Goal: Task Accomplishment & Management: Manage account settings

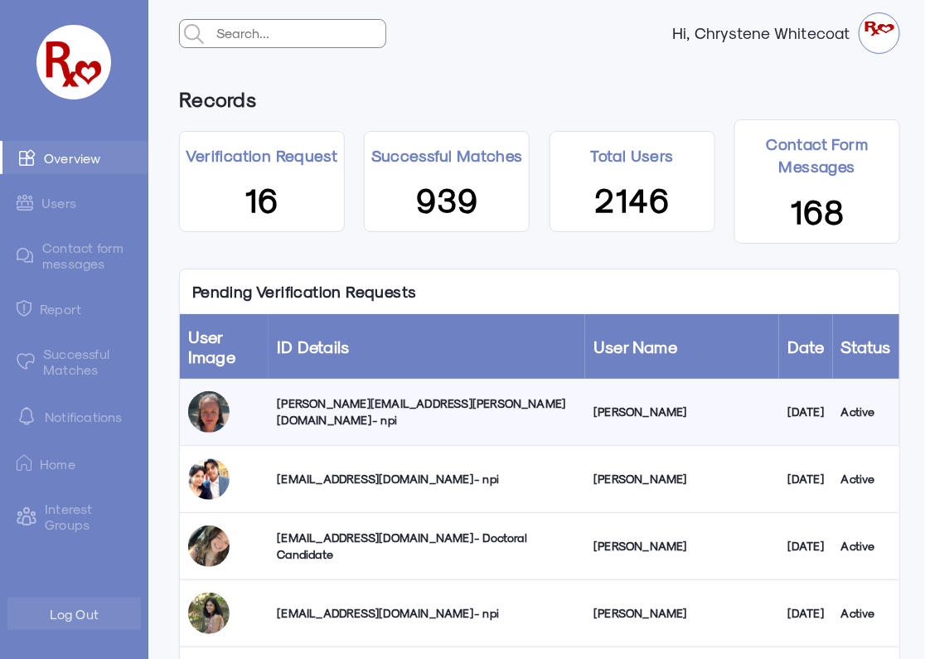
click at [356, 415] on div "claudia.r.mondragon@gmail.com - npi" at bounding box center [427, 411] width 300 height 33
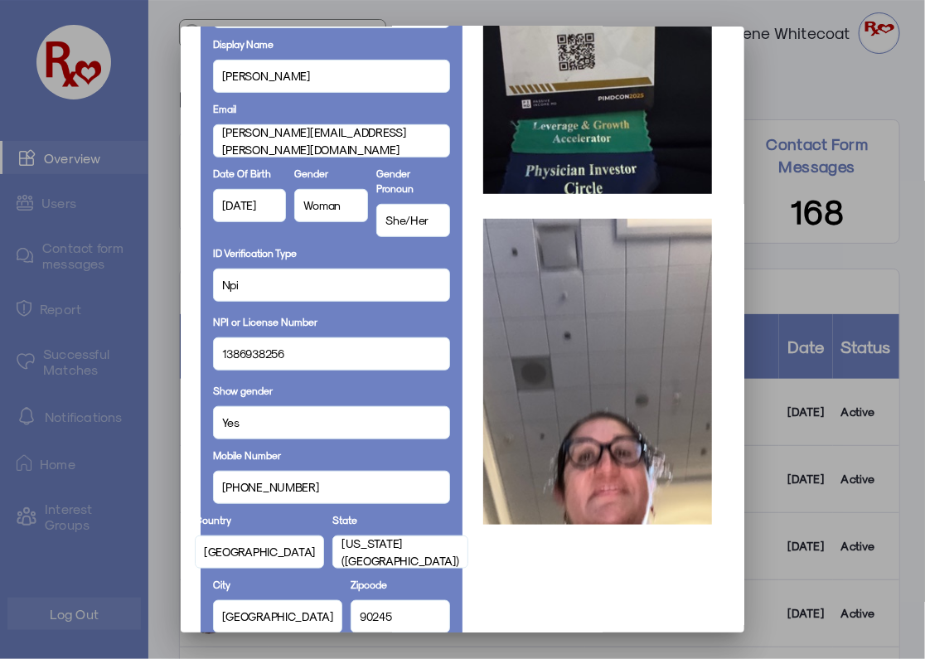
scroll to position [256, 0]
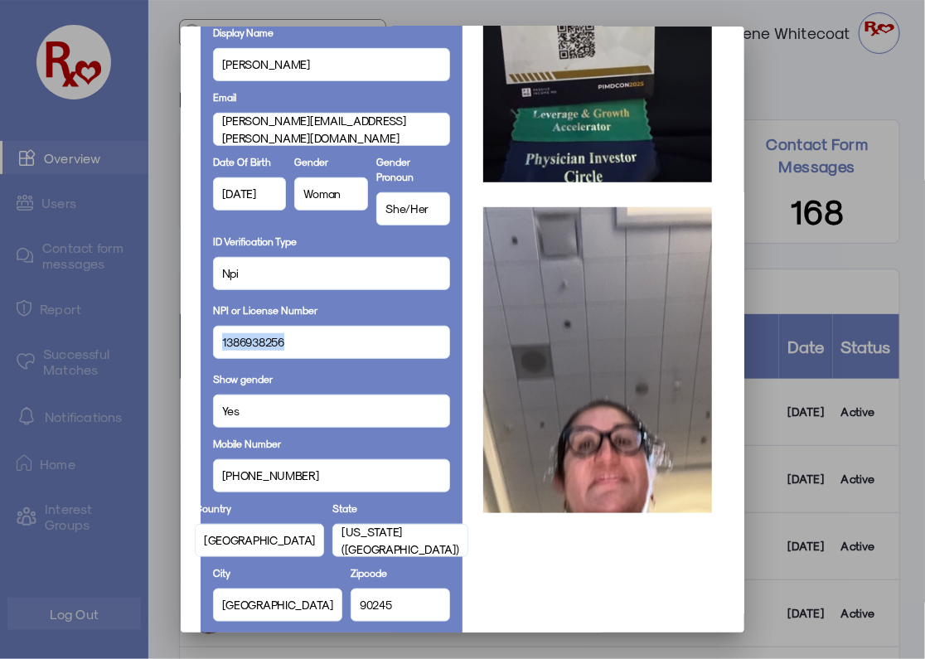
drag, startPoint x: 293, startPoint y: 346, endPoint x: 204, endPoint y: 348, distance: 88.7
click at [201, 348] on div "Full Name Claudia Mondragon Display Name Claudia Email claudia.r.mondragon@gmai…" at bounding box center [332, 529] width 262 height 1304
copy span "1386938256"
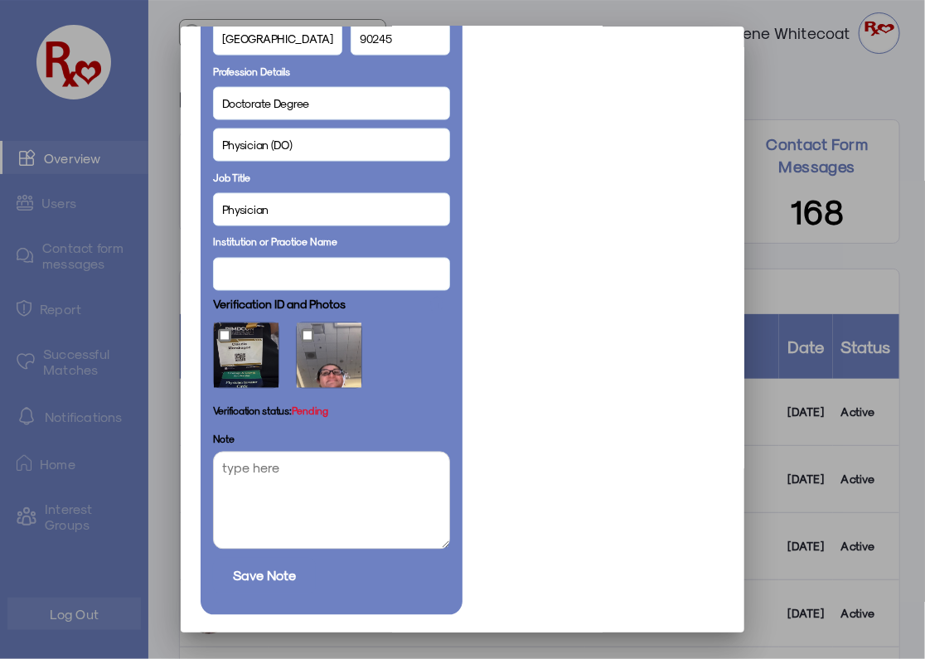
scroll to position [884, 0]
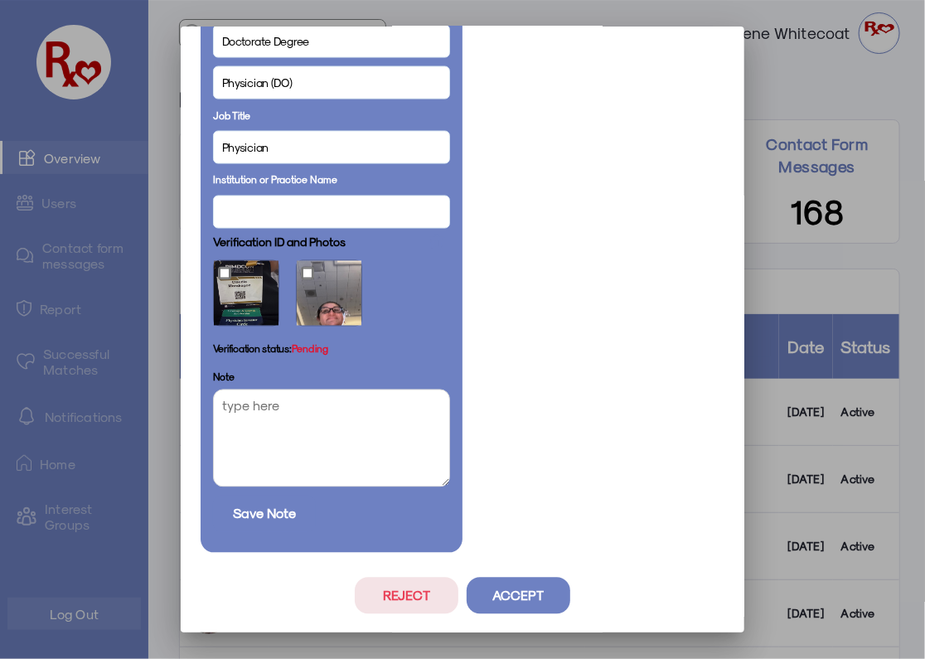
click at [388, 598] on button "Reject" at bounding box center [407, 596] width 104 height 36
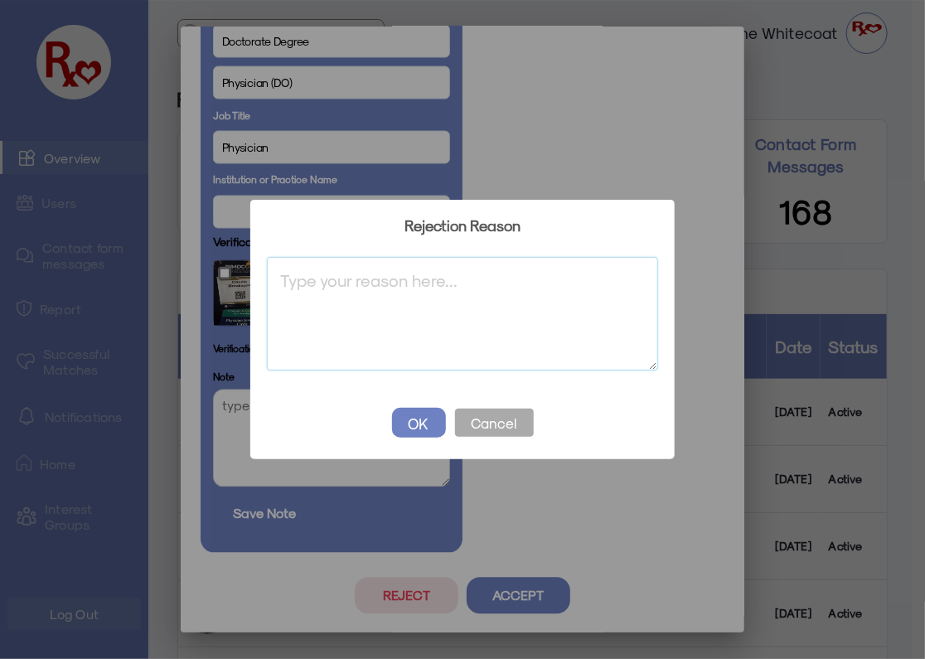
paste textarea ""Update both verification photo and selfie From your Edit Profile screen, click…"
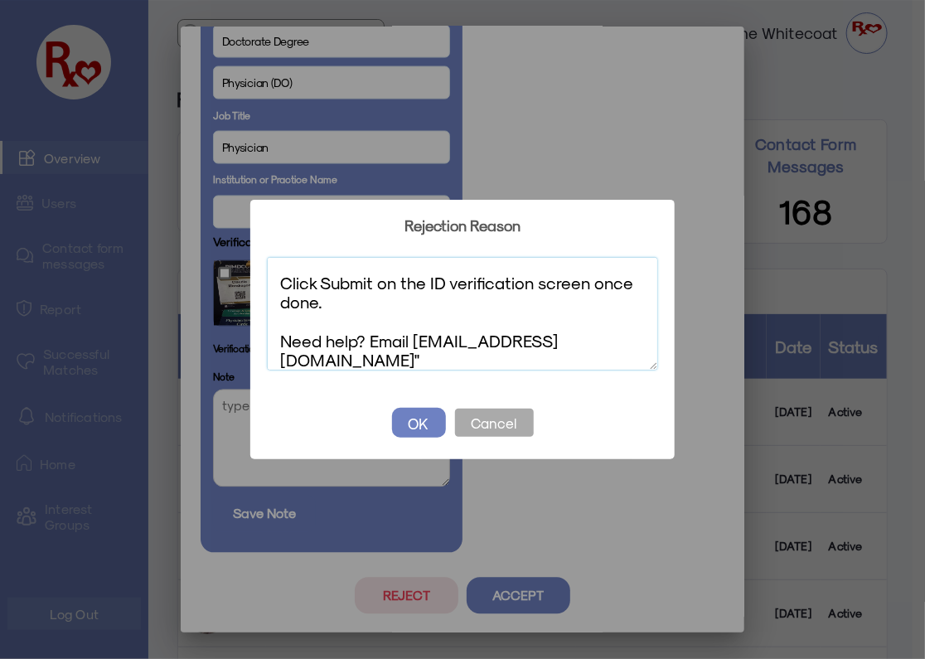
scroll to position [0, 0]
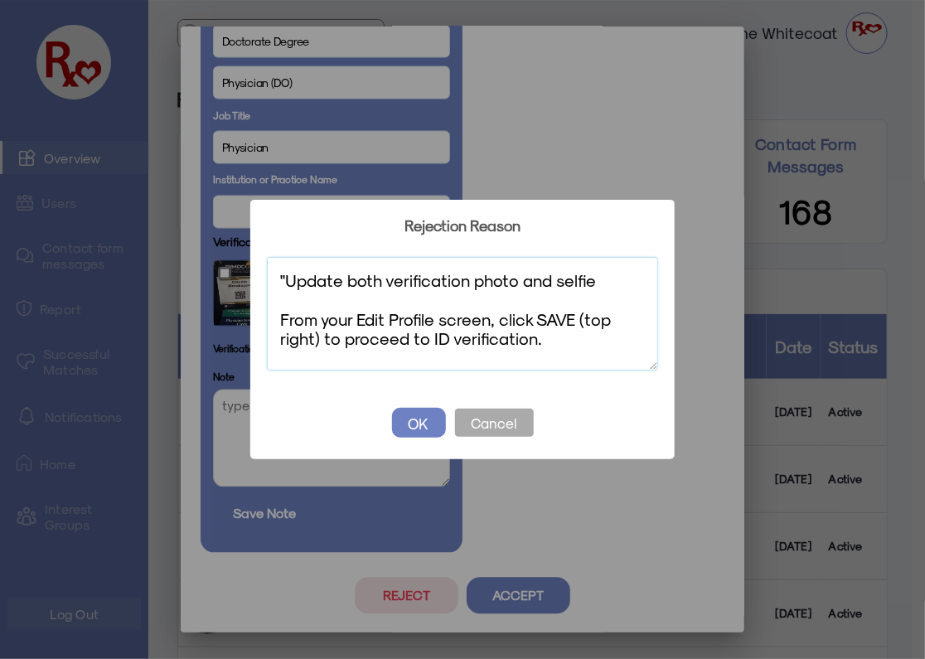
click at [285, 278] on textarea ""Update both verification photo and selfie From your Edit Profile screen, click…" at bounding box center [462, 314] width 391 height 114
click at [380, 277] on textarea "Update both verification photo and selfie From your Edit Profile screen, click …" at bounding box center [462, 314] width 391 height 114
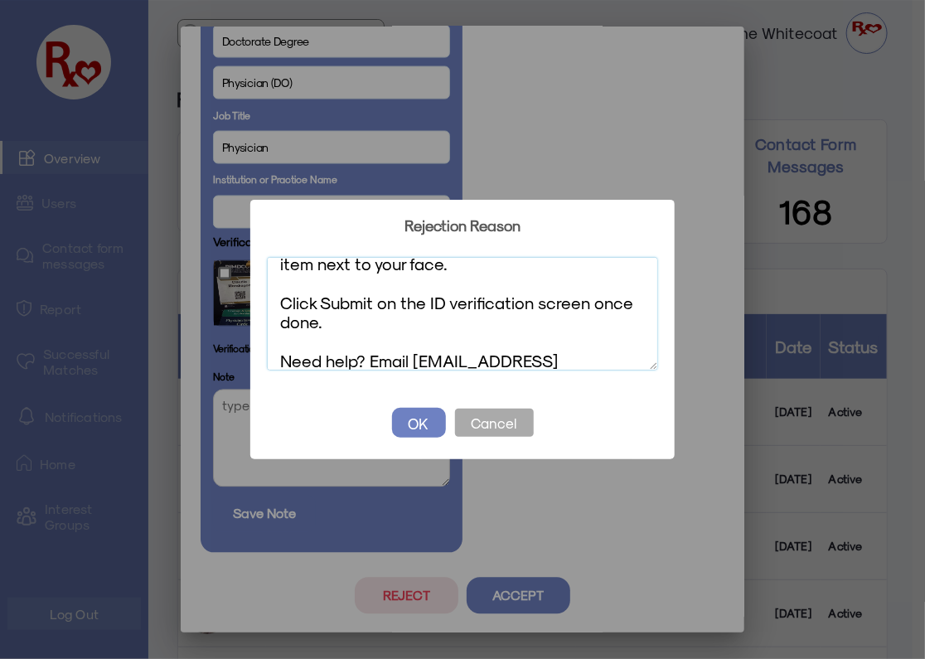
scroll to position [249, 0]
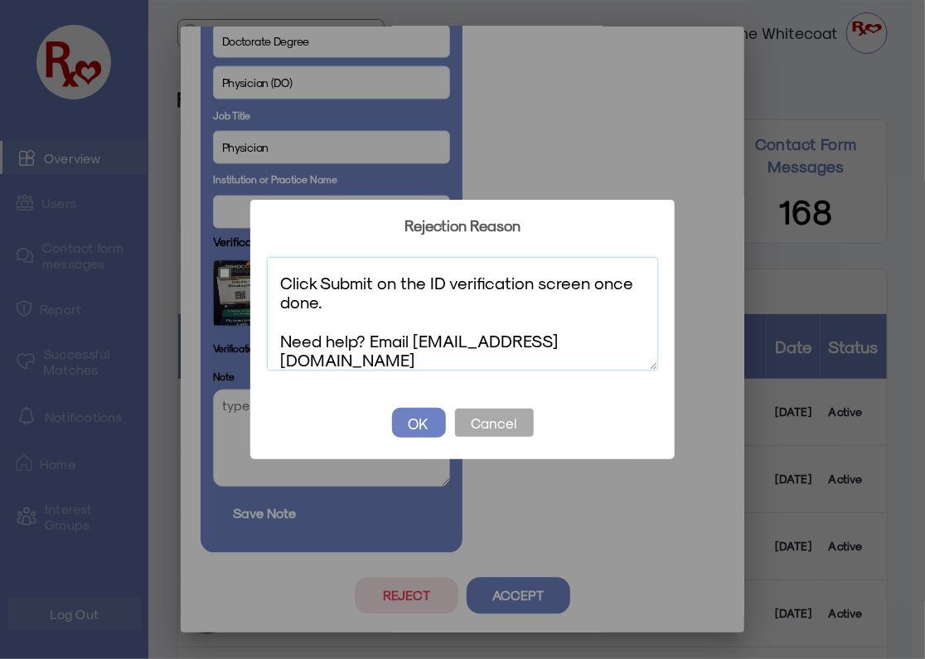
type textarea "Update verification photos From your Edit Profile screen, click SAVE (top right…"
click at [427, 423] on button "OK" at bounding box center [419, 423] width 54 height 30
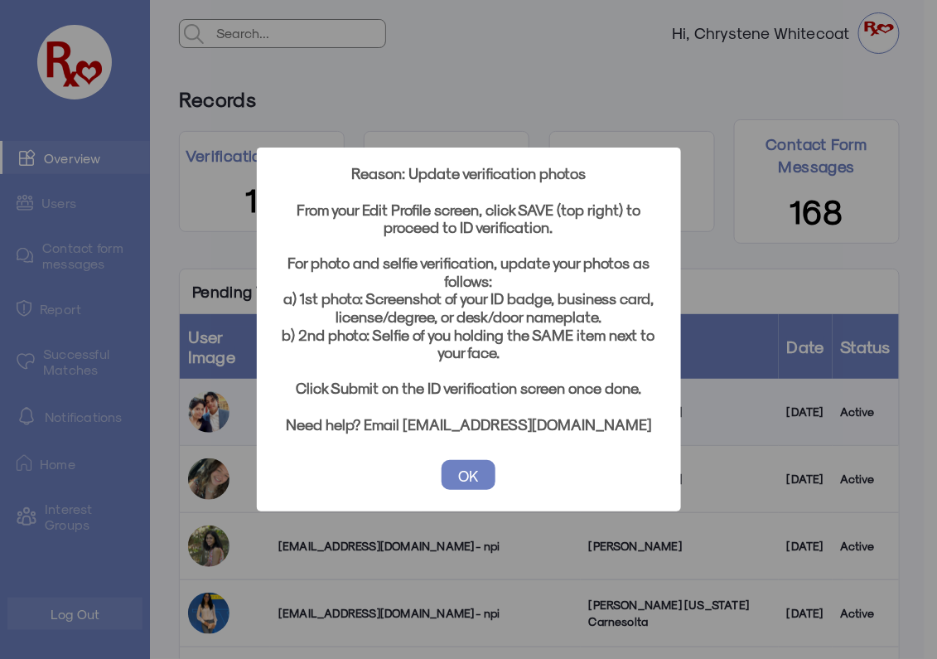
click at [466, 474] on button "OK" at bounding box center [469, 475] width 54 height 30
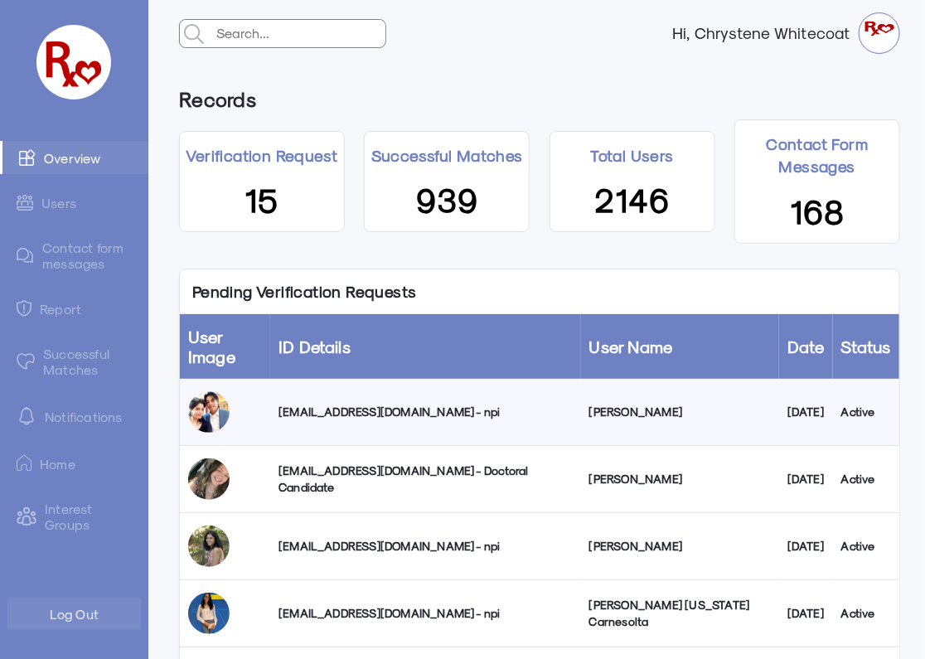
click at [354, 413] on div "hscpad@hotmail.com - npi" at bounding box center [425, 412] width 294 height 17
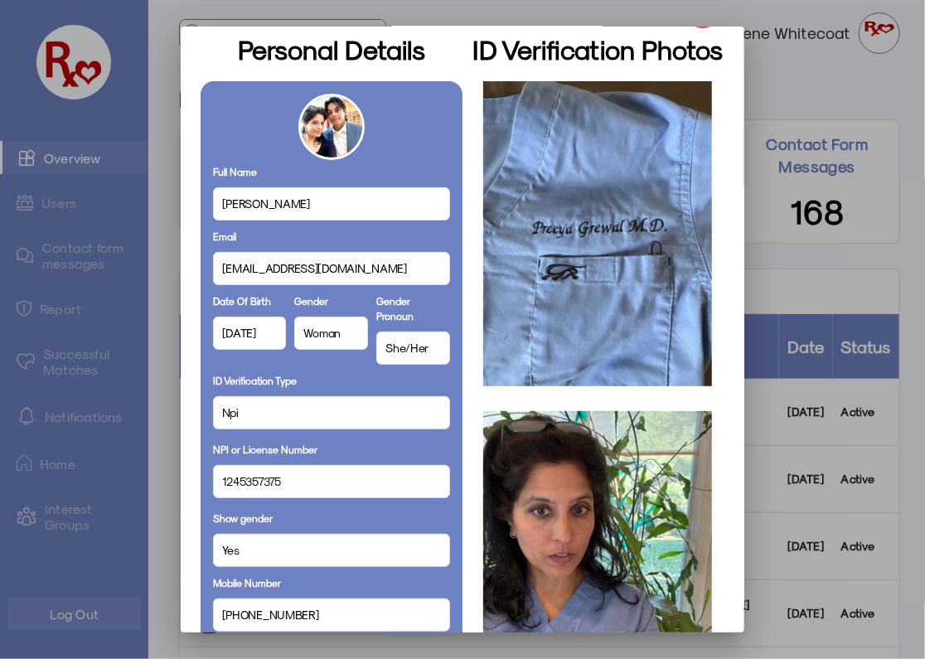
scroll to position [113, 0]
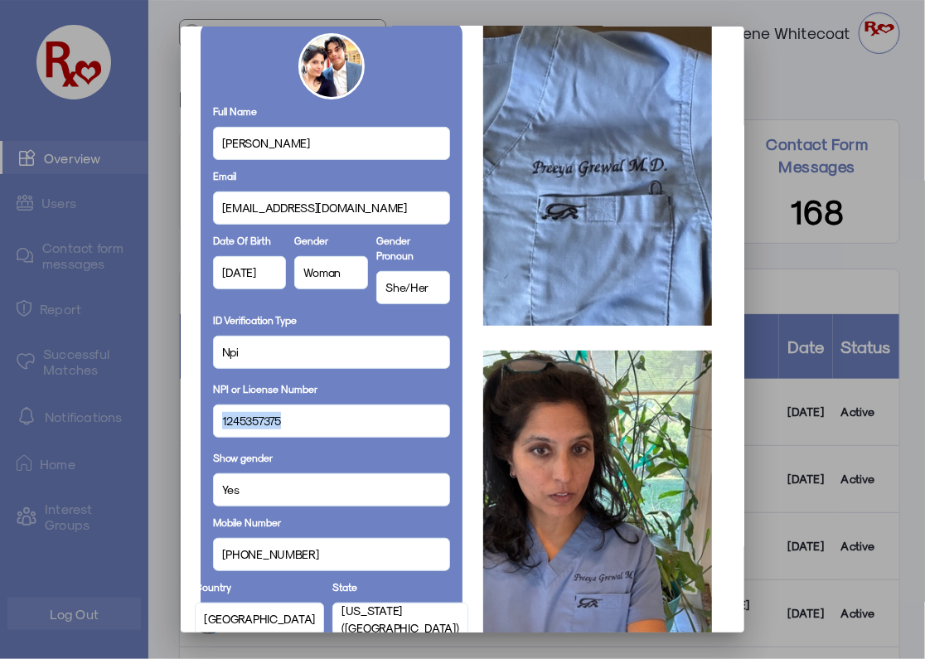
drag, startPoint x: 284, startPoint y: 418, endPoint x: 213, endPoint y: 425, distance: 71.7
click at [213, 425] on div "1245357375" at bounding box center [331, 420] width 237 height 33
copy span "1245357375"
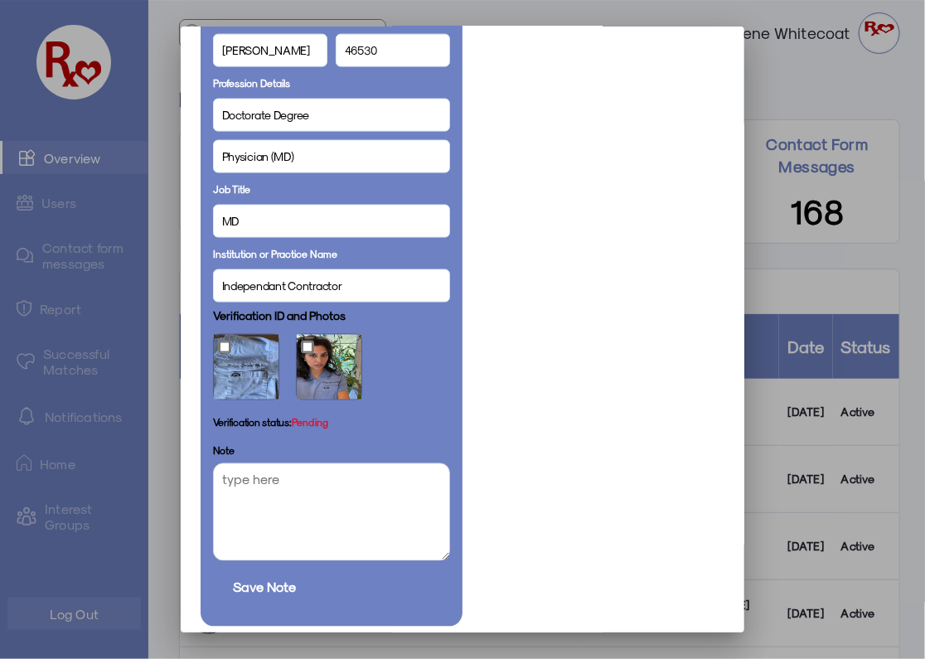
scroll to position [820, 0]
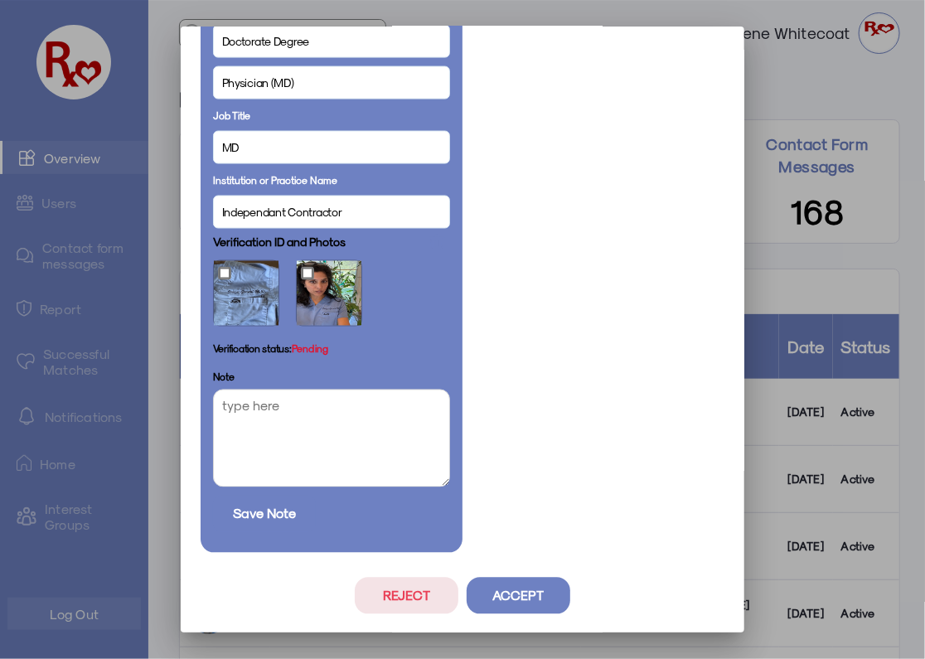
click at [522, 598] on button "Accept" at bounding box center [519, 596] width 104 height 36
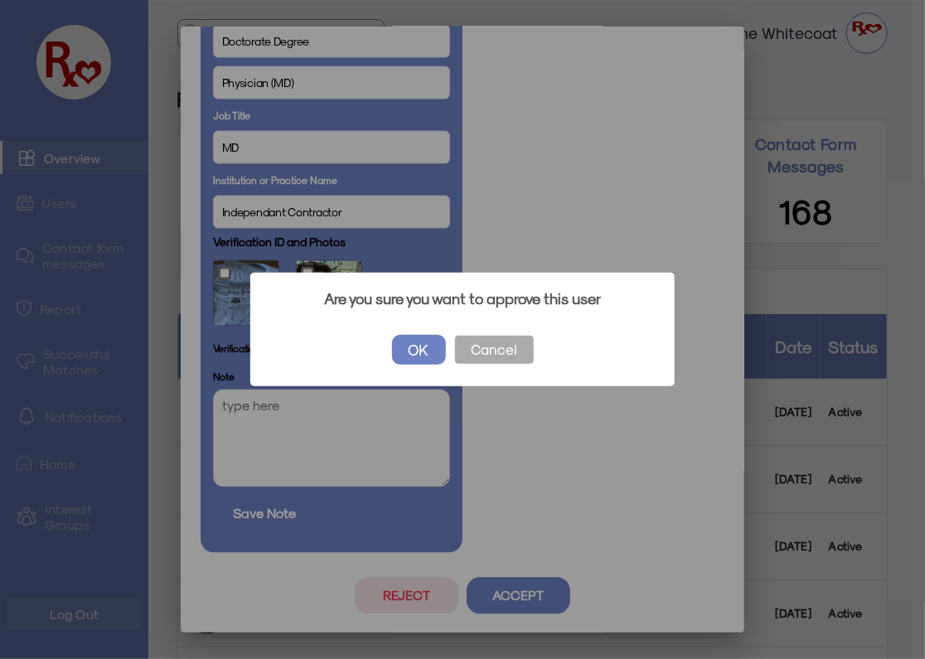
click at [420, 356] on button "OK" at bounding box center [419, 350] width 54 height 30
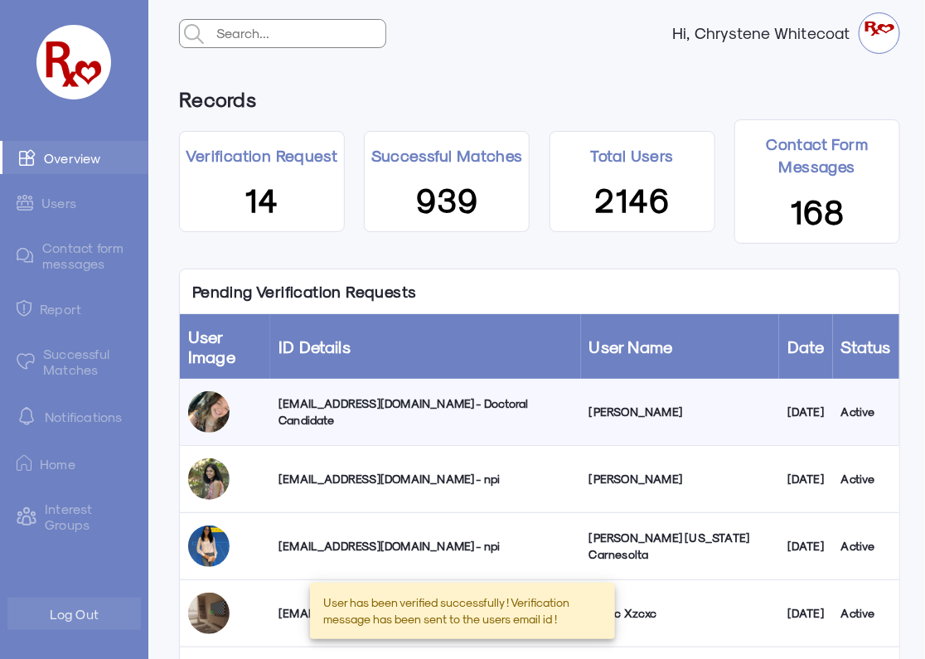
click at [370, 413] on div "hannahmcdaniel158@gmail.com - Doctoral Candidate" at bounding box center [425, 411] width 294 height 33
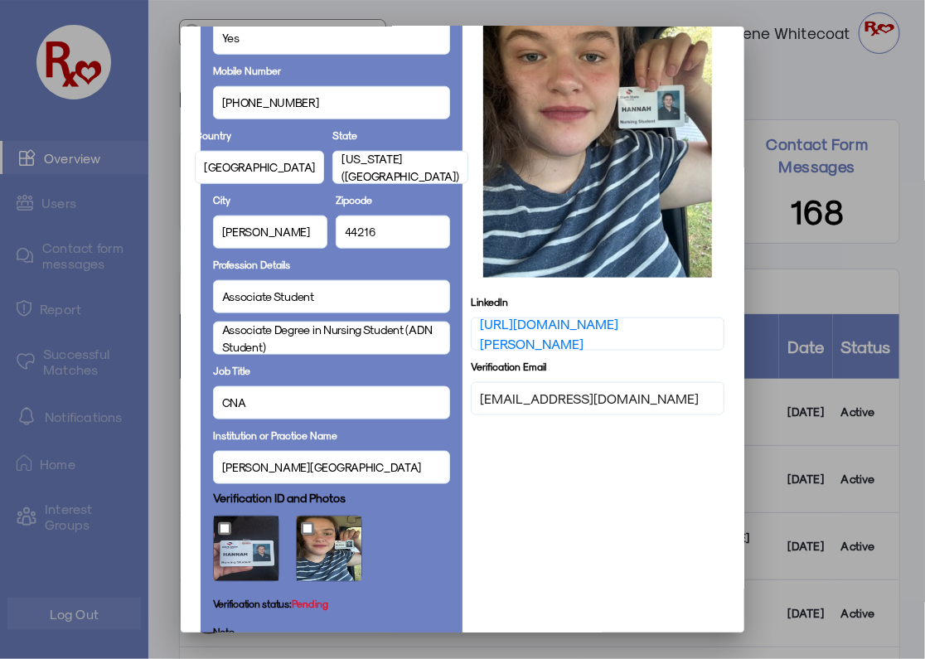
scroll to position [499, 0]
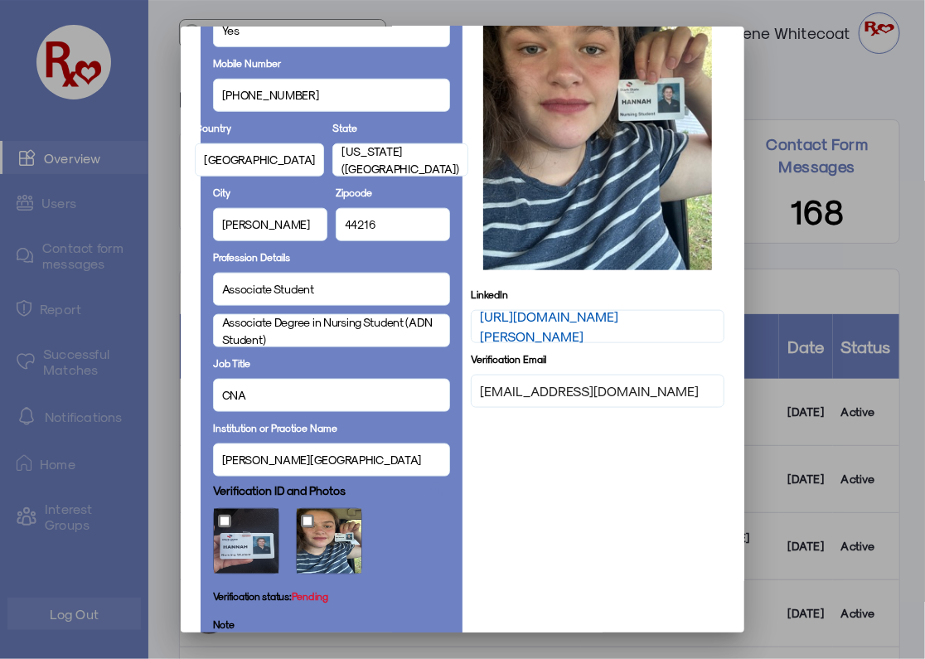
click at [513, 327] on link "https://www.linkedin.com/in/hannah-mcdaniel-23597a331" at bounding box center [597, 327] width 235 height 40
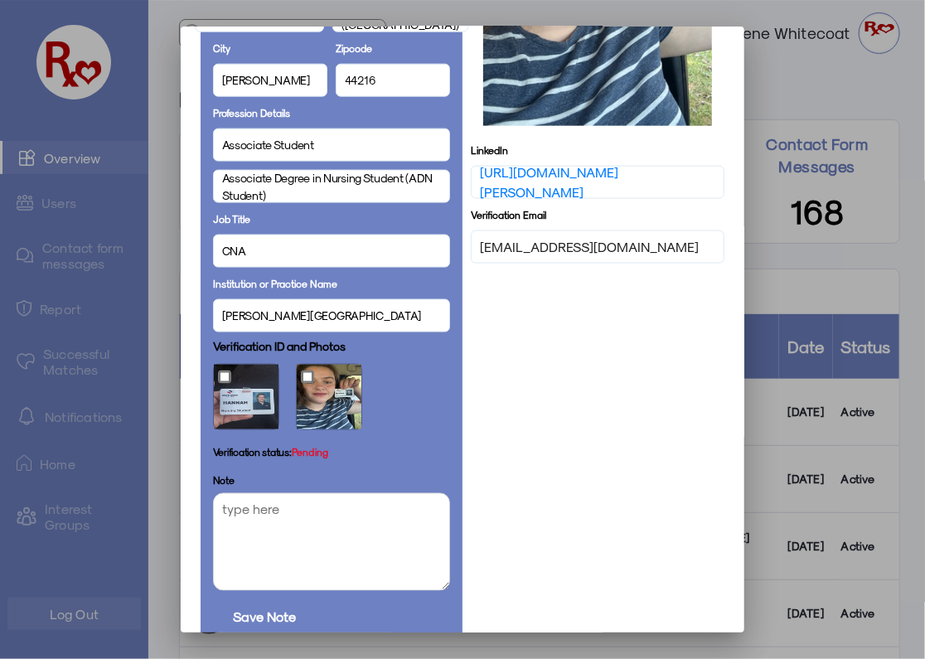
scroll to position [747, 0]
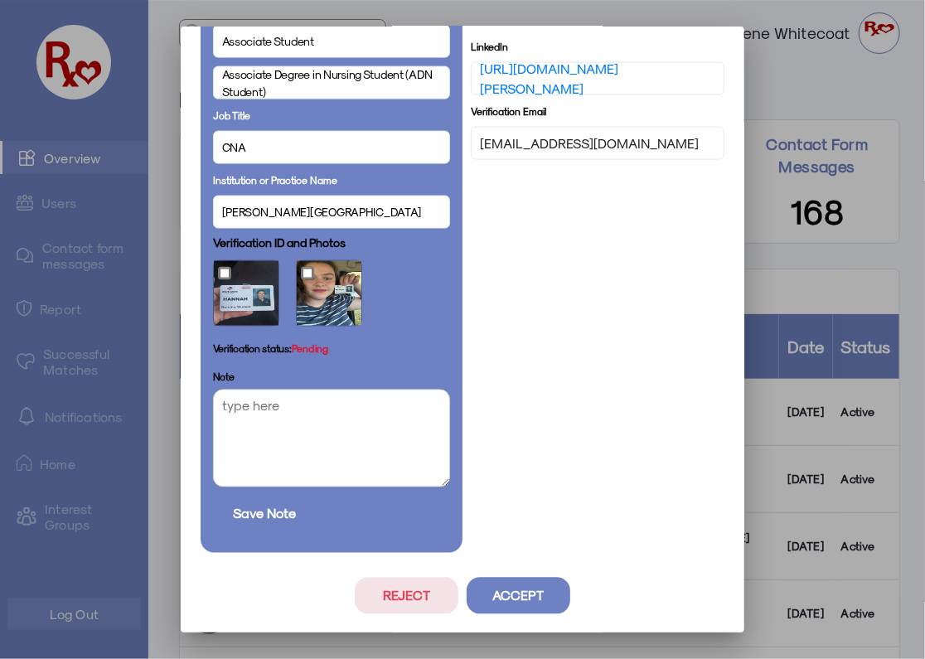
click at [508, 594] on button "Accept" at bounding box center [519, 596] width 104 height 36
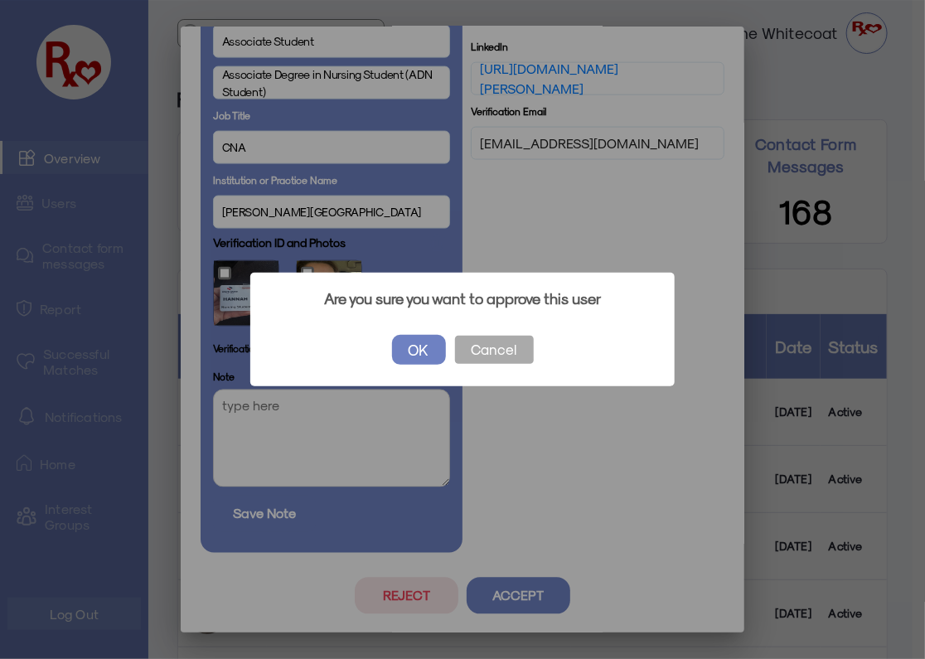
click at [417, 337] on button "OK" at bounding box center [419, 350] width 54 height 30
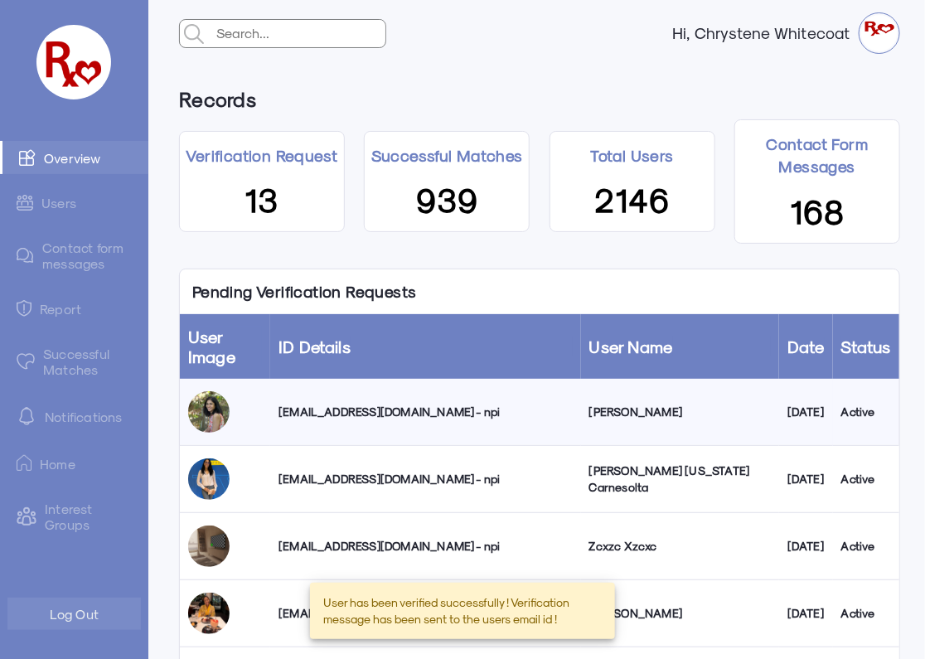
click at [356, 414] on div "madhavipotluri@hotmail.com - npi" at bounding box center [425, 412] width 294 height 17
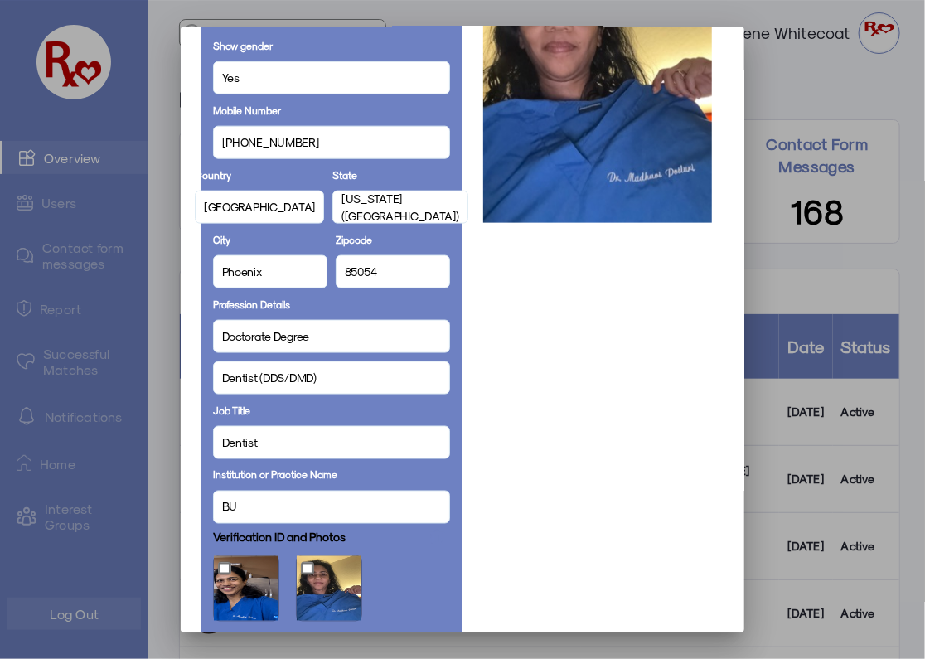
scroll to position [1021, 0]
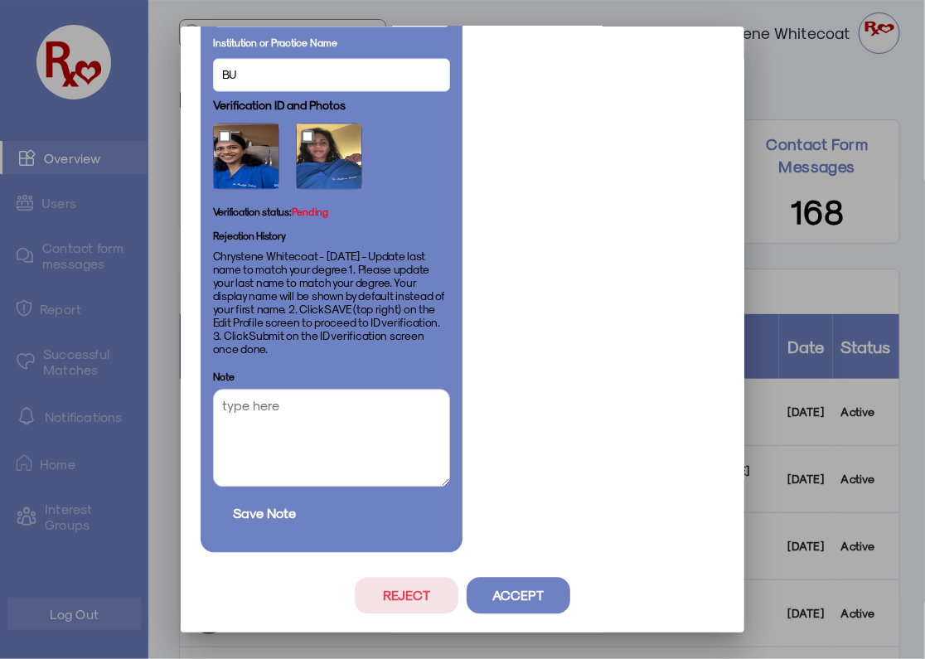
click at [501, 599] on button "Accept" at bounding box center [519, 596] width 104 height 36
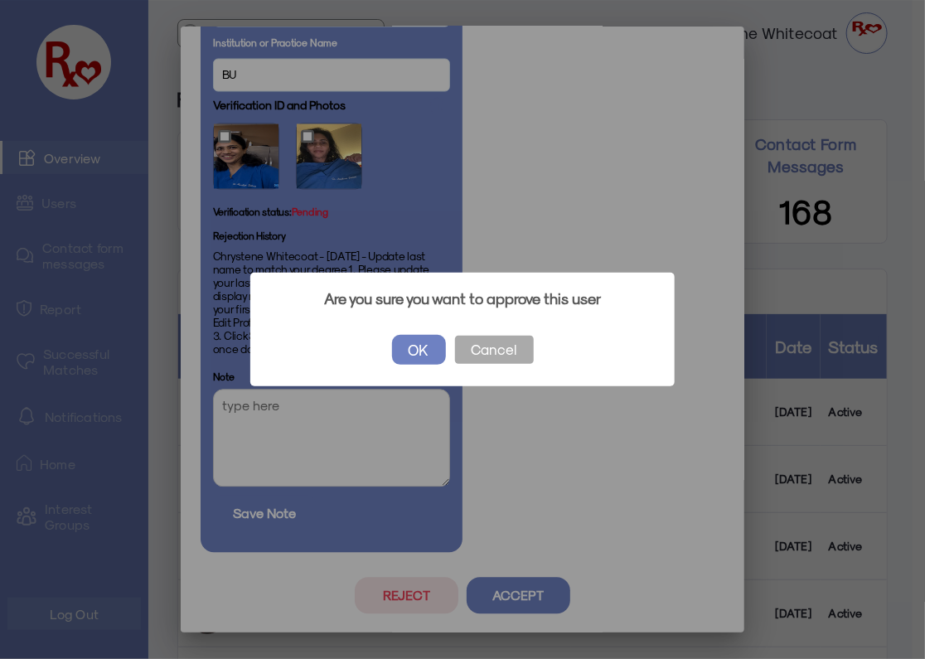
click at [415, 357] on button "OK" at bounding box center [419, 350] width 54 height 30
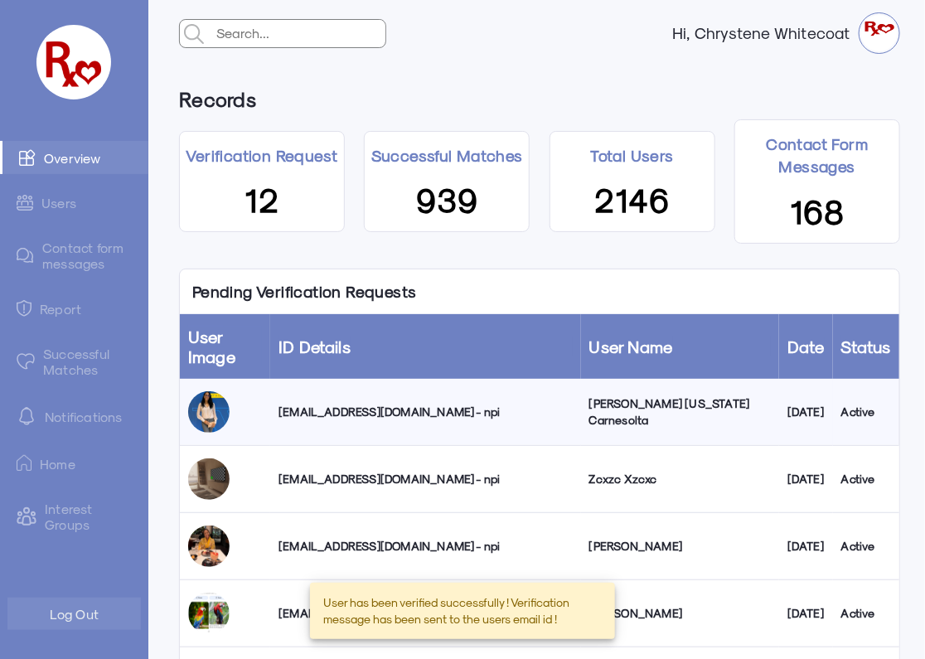
click at [407, 411] on div "nhtwq2ys8g@privaterelay.appleid.com - npi" at bounding box center [425, 412] width 294 height 17
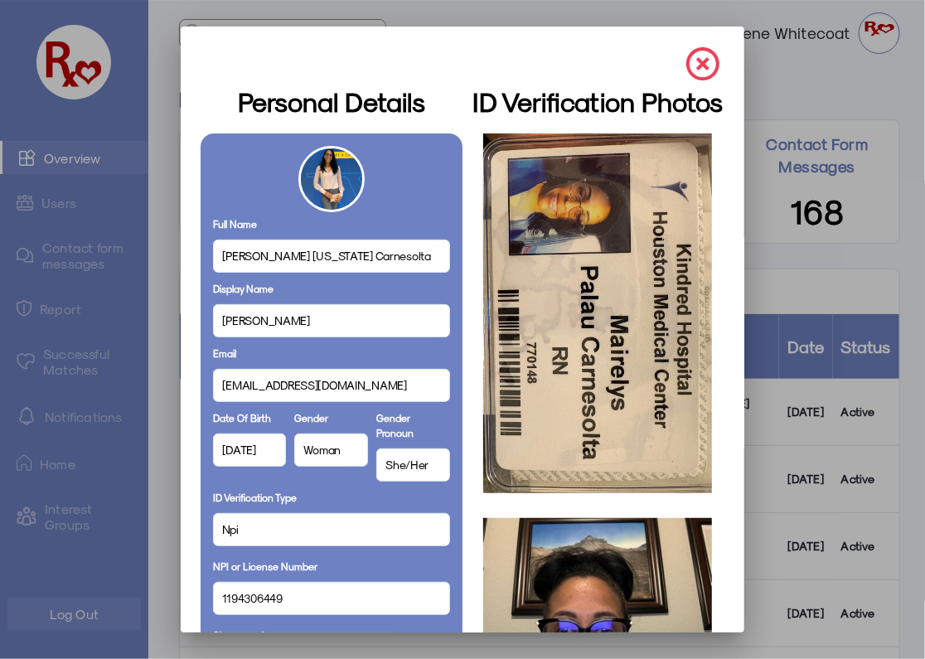
scroll to position [303, 0]
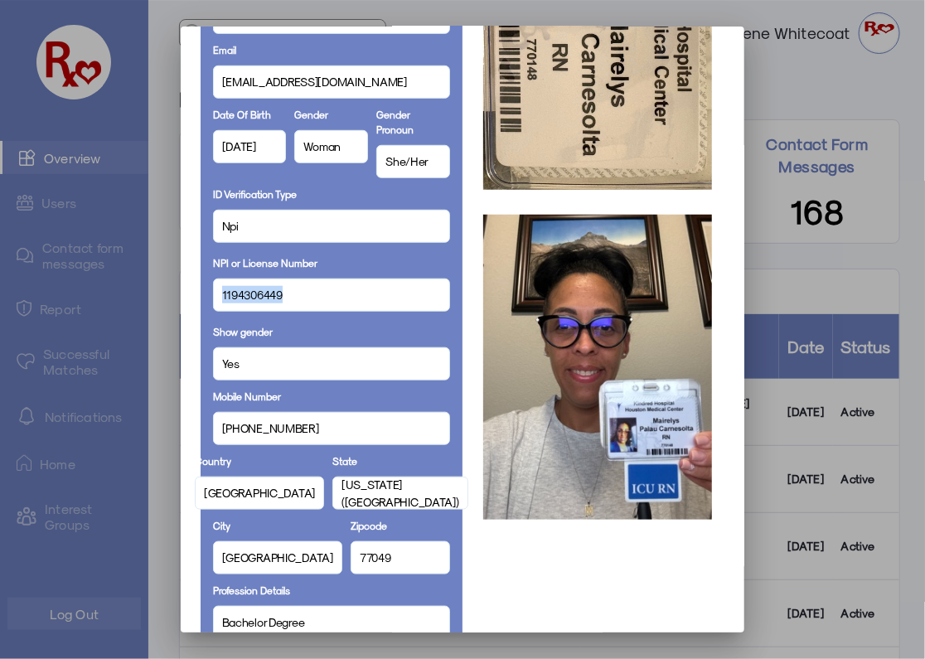
drag, startPoint x: 280, startPoint y: 294, endPoint x: 210, endPoint y: 298, distance: 70.6
click at [213, 298] on div "1194306449" at bounding box center [331, 294] width 237 height 33
copy span "1194306449"
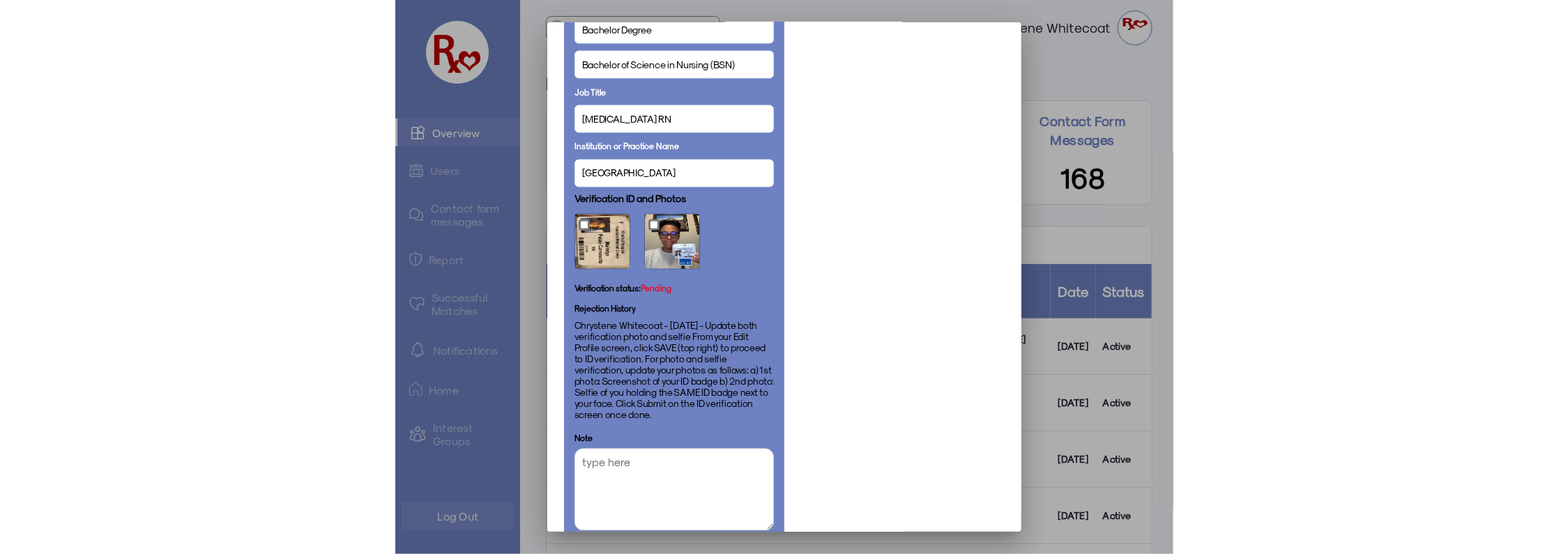
scroll to position [869, 0]
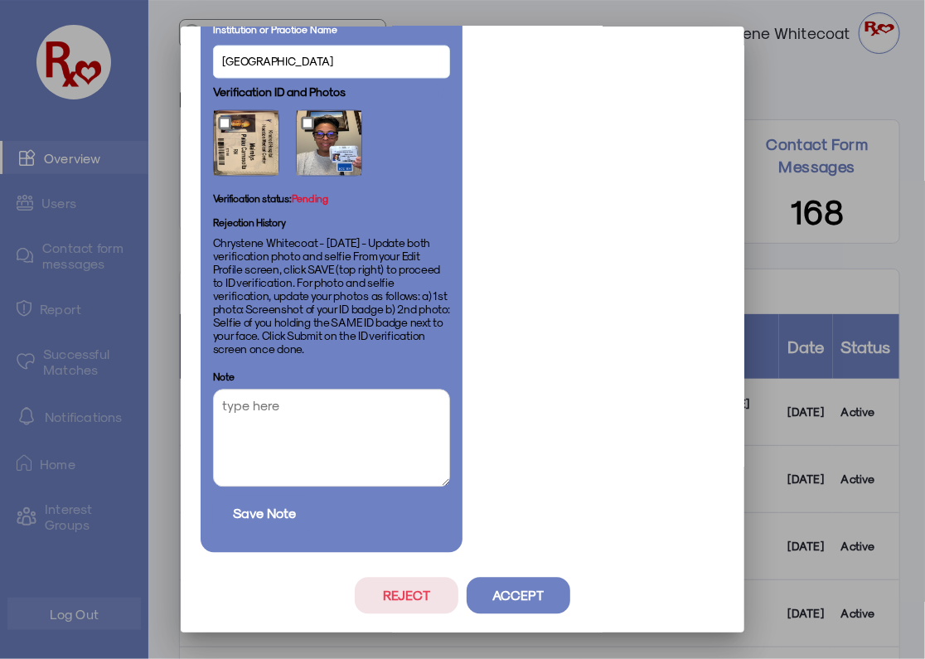
click at [522, 593] on button "Accept" at bounding box center [519, 596] width 104 height 36
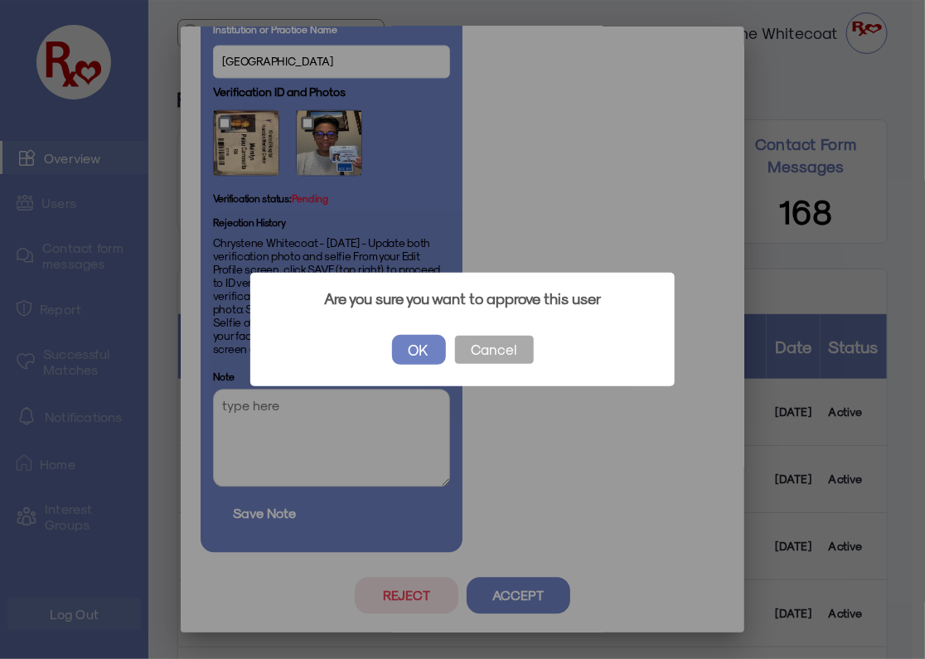
click at [426, 344] on button "OK" at bounding box center [419, 350] width 54 height 30
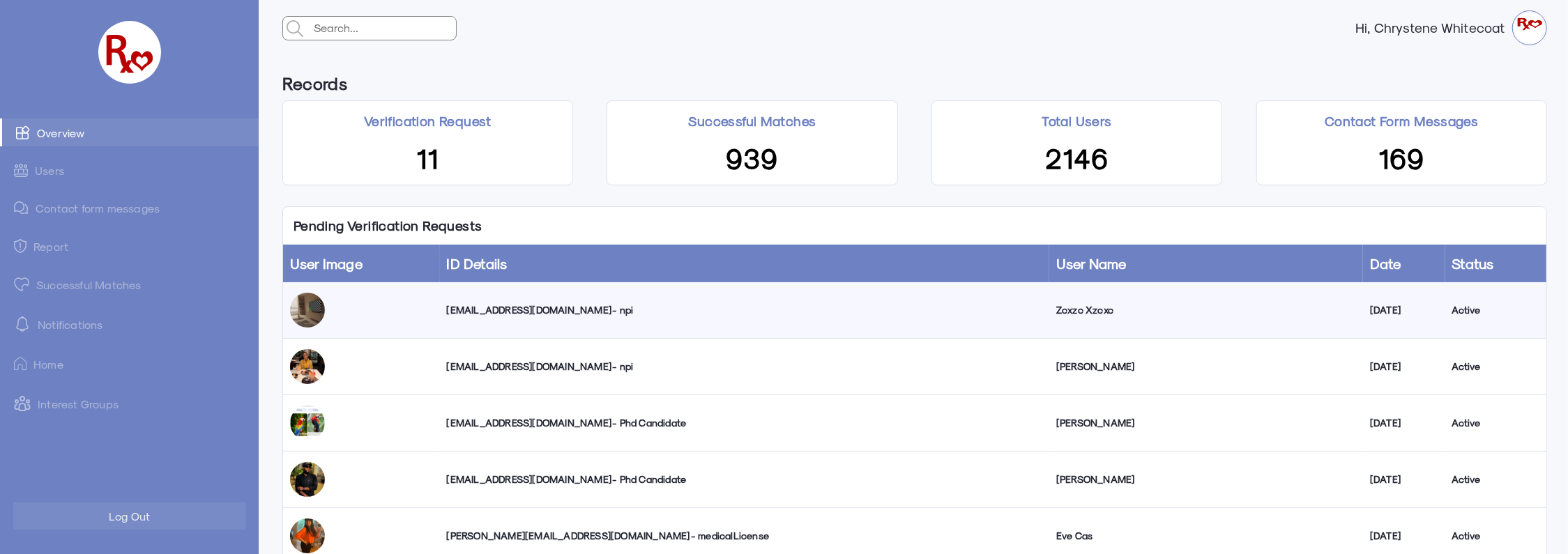
drag, startPoint x: 1476, startPoint y: 2, endPoint x: 540, endPoint y: 57, distance: 937.6
click at [540, 57] on div "Records Verification Request 11 Successful Matches 939 Total Users 2146 Contact…" at bounding box center [914, 125] width 1285 height 140
click at [87, 283] on link "Successful Matches" at bounding box center [129, 284] width 258 height 28
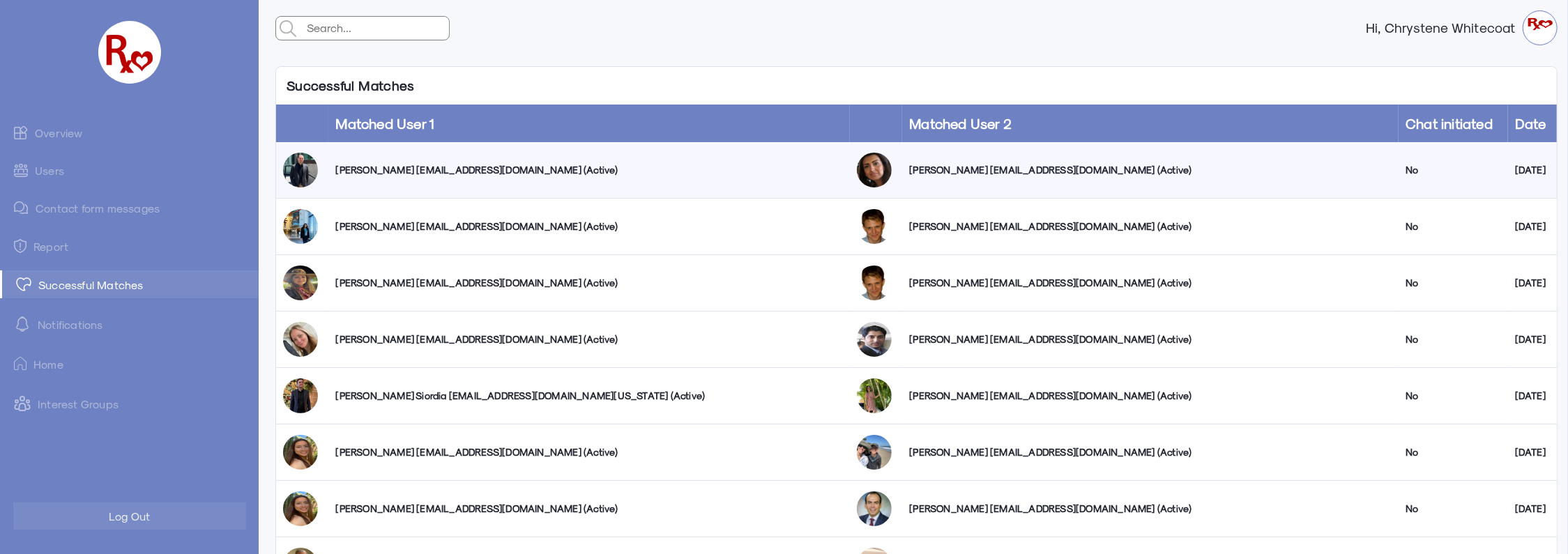
click at [62, 135] on link "Overview" at bounding box center [129, 132] width 258 height 28
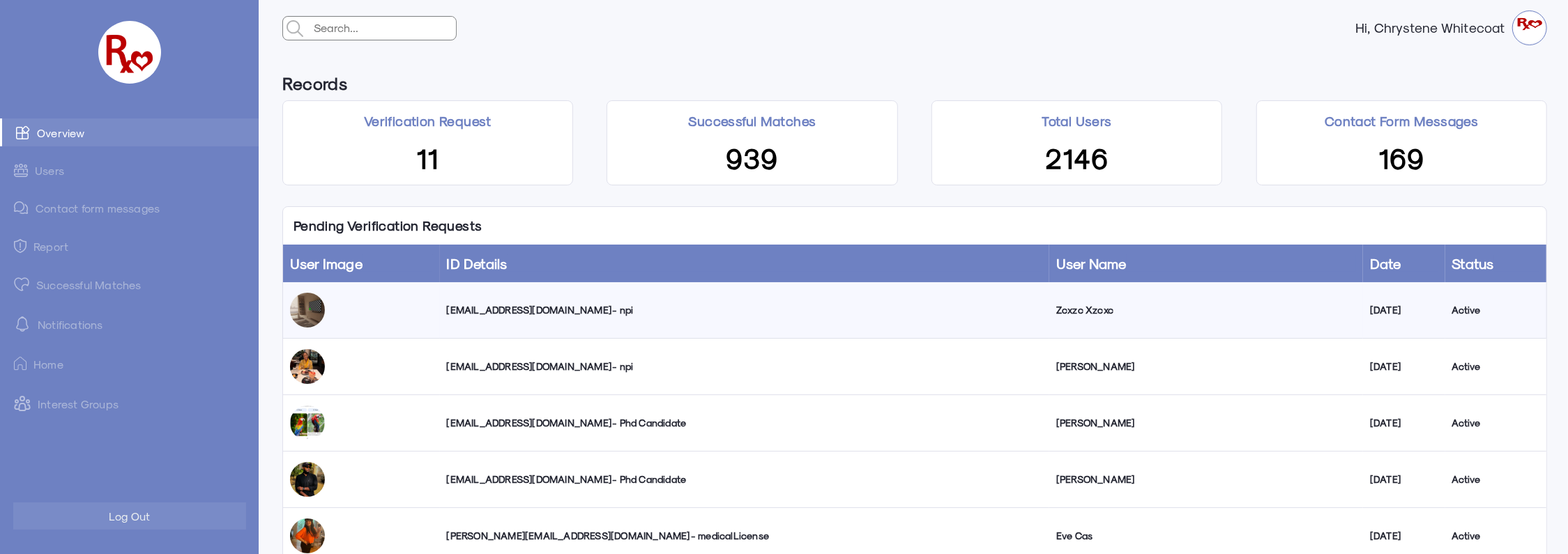
drag, startPoint x: 479, startPoint y: 16, endPoint x: 1114, endPoint y: 50, distance: 635.9
click at [1114, 50] on div "Hi, Chrystene Whitecoat" at bounding box center [914, 28] width 1285 height 55
